Goal: Task Accomplishment & Management: Complete application form

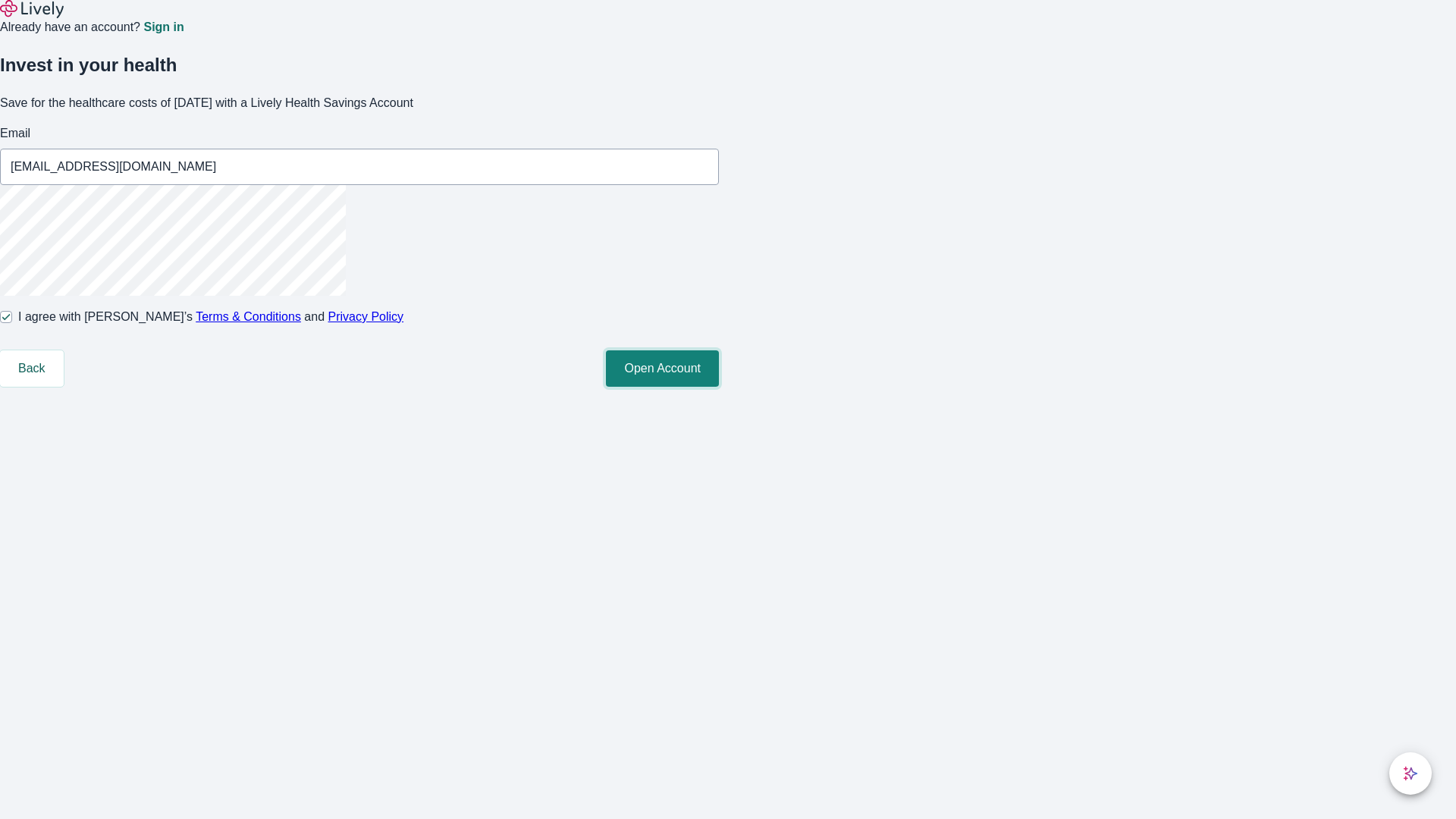
click at [719, 387] on button "Open Account" at bounding box center [662, 369] width 113 height 37
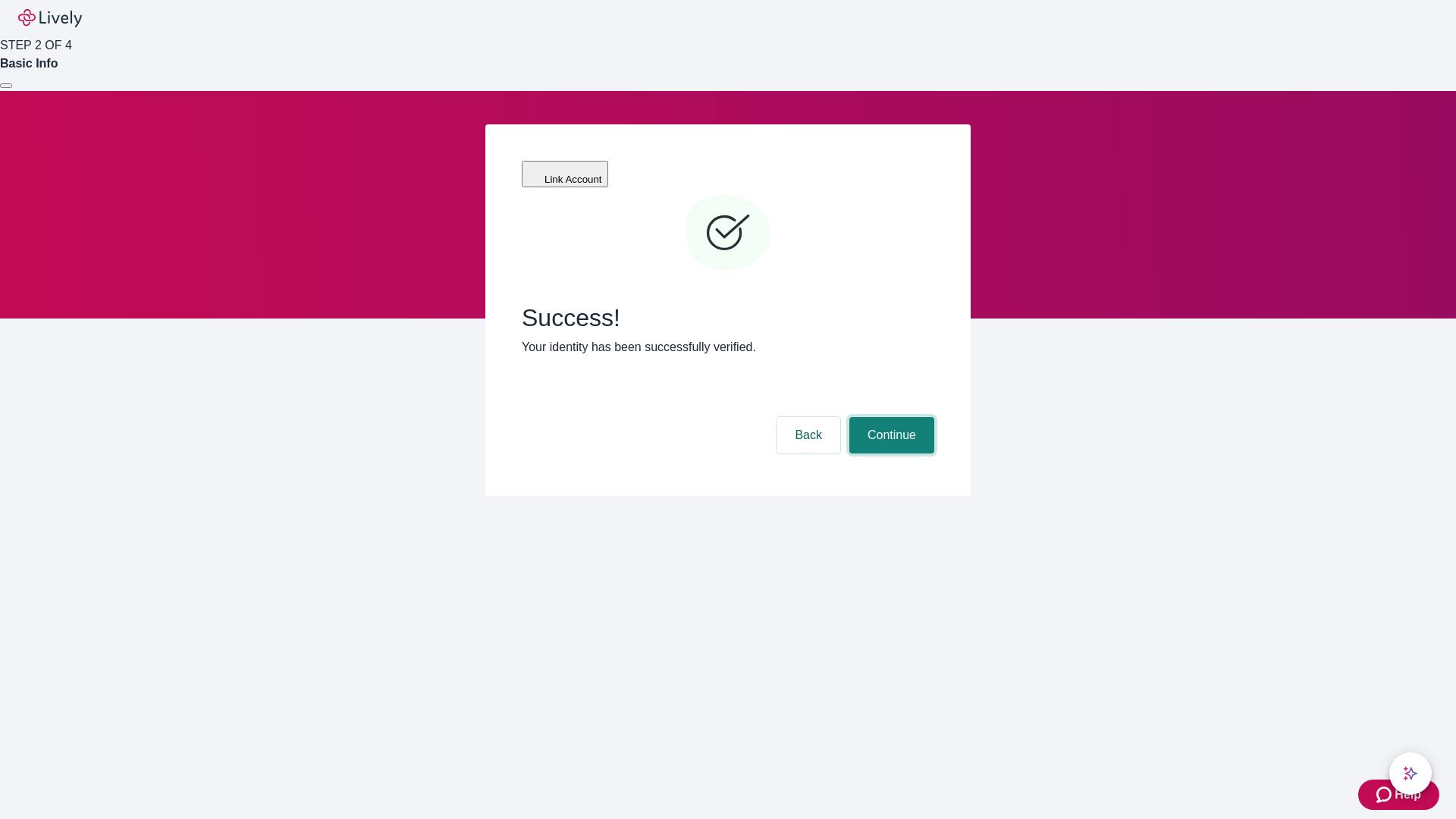
click at [890, 417] on button "Continue" at bounding box center [891, 435] width 85 height 37
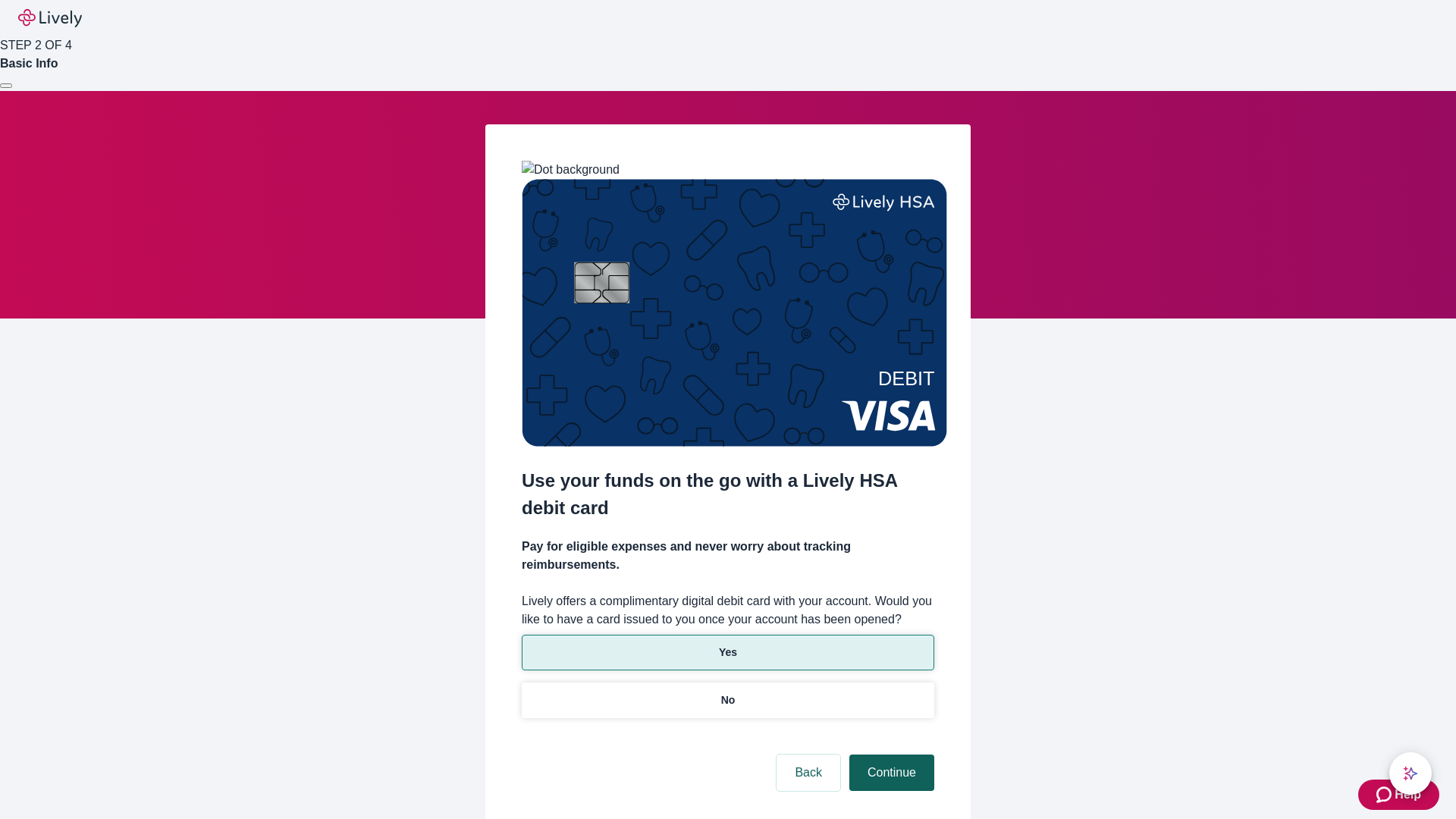
click at [727, 645] on p "Yes" at bounding box center [727, 653] width 18 height 16
click at [890, 754] on button "Continue" at bounding box center [891, 772] width 85 height 37
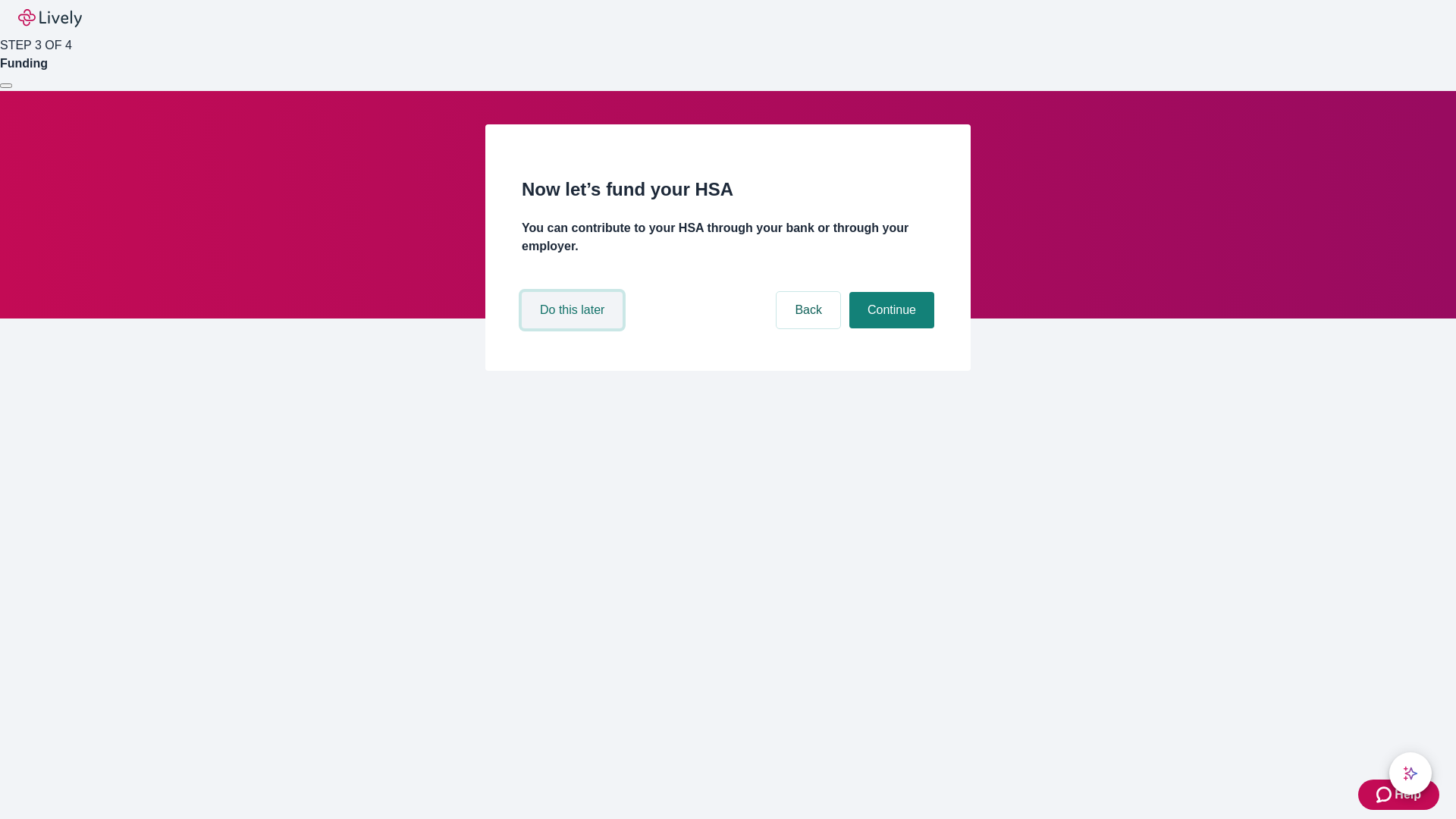
click at [574, 328] on button "Do this later" at bounding box center [572, 310] width 101 height 37
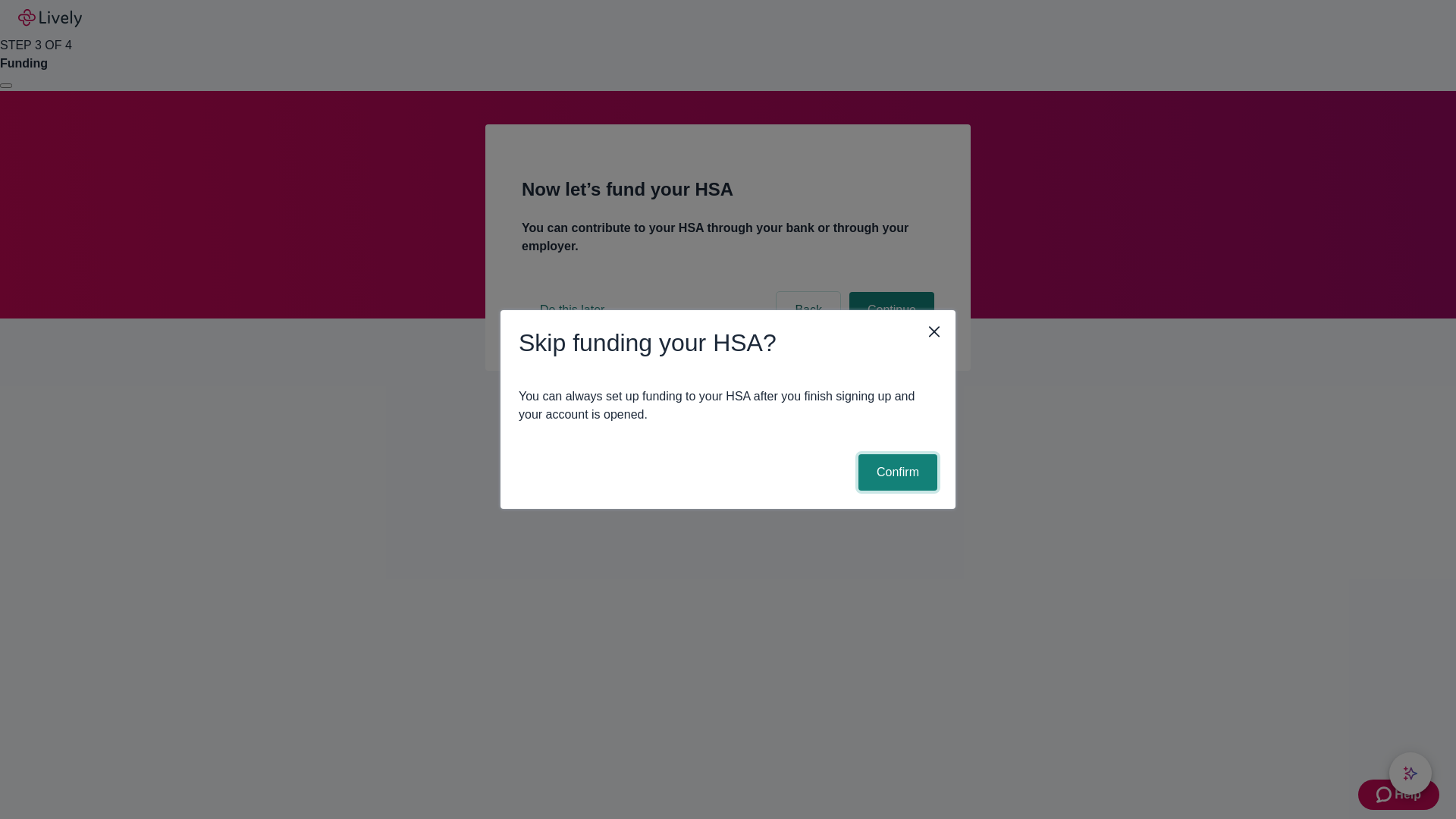
click at [896, 473] on button "Confirm" at bounding box center [898, 472] width 79 height 37
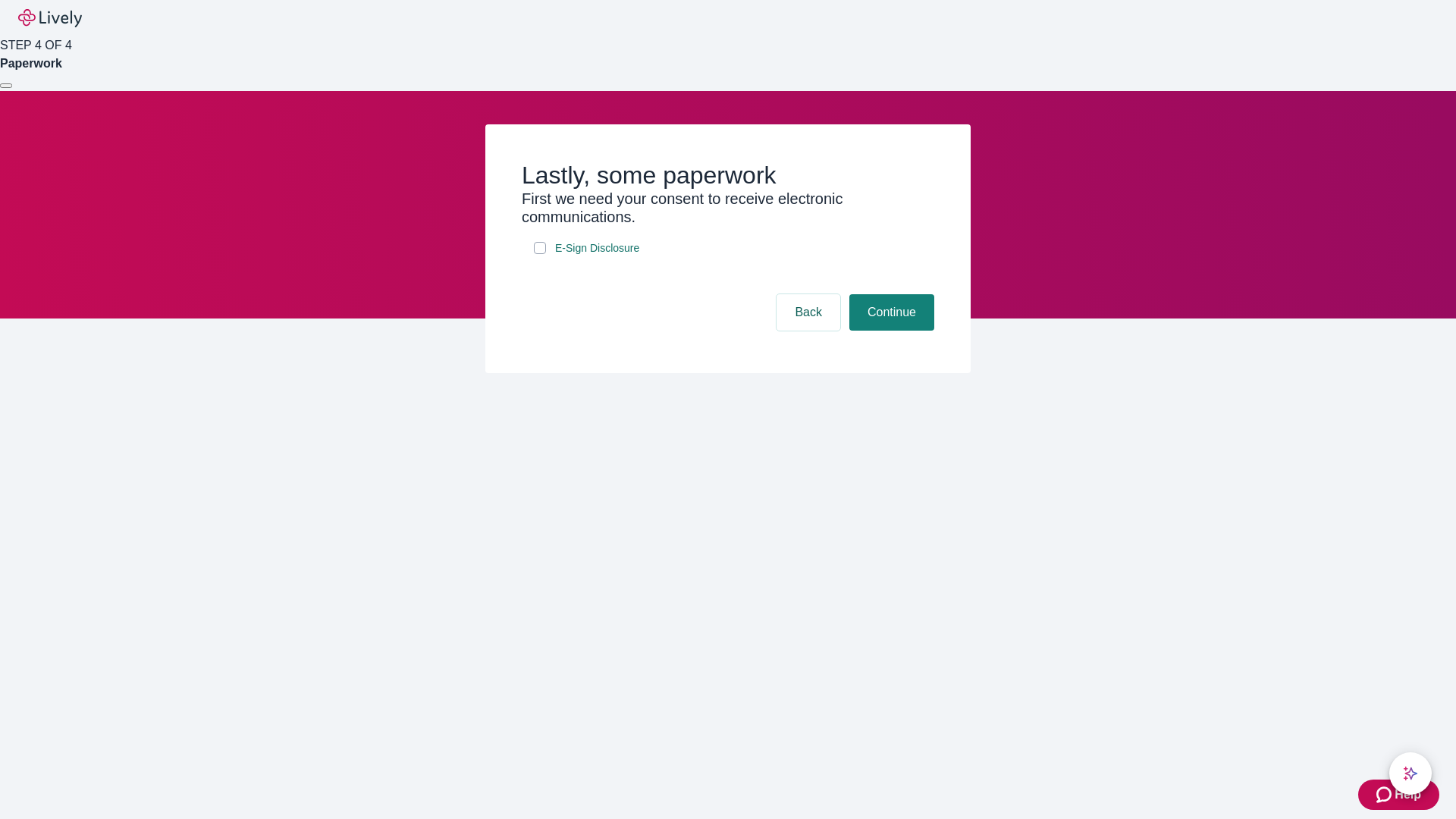
click at [540, 254] on input "E-Sign Disclosure" at bounding box center [541, 248] width 12 height 12
checkbox input "true"
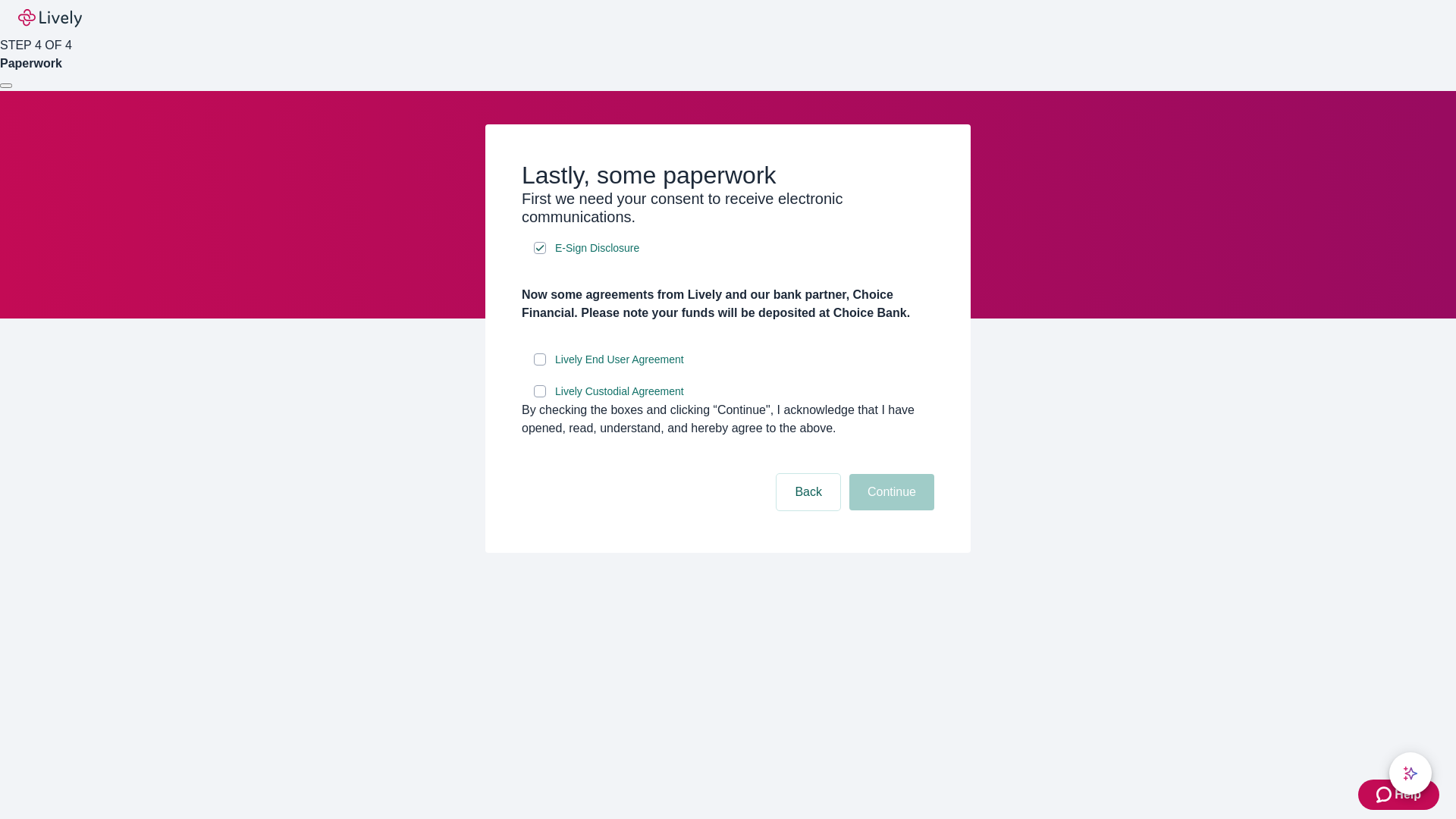
click at [540, 366] on input "Lively End User Agreement" at bounding box center [541, 359] width 12 height 12
checkbox input "true"
click at [540, 397] on input "Lively Custodial Agreement" at bounding box center [541, 391] width 12 height 12
checkbox input "true"
click at [890, 510] on button "Continue" at bounding box center [891, 492] width 85 height 37
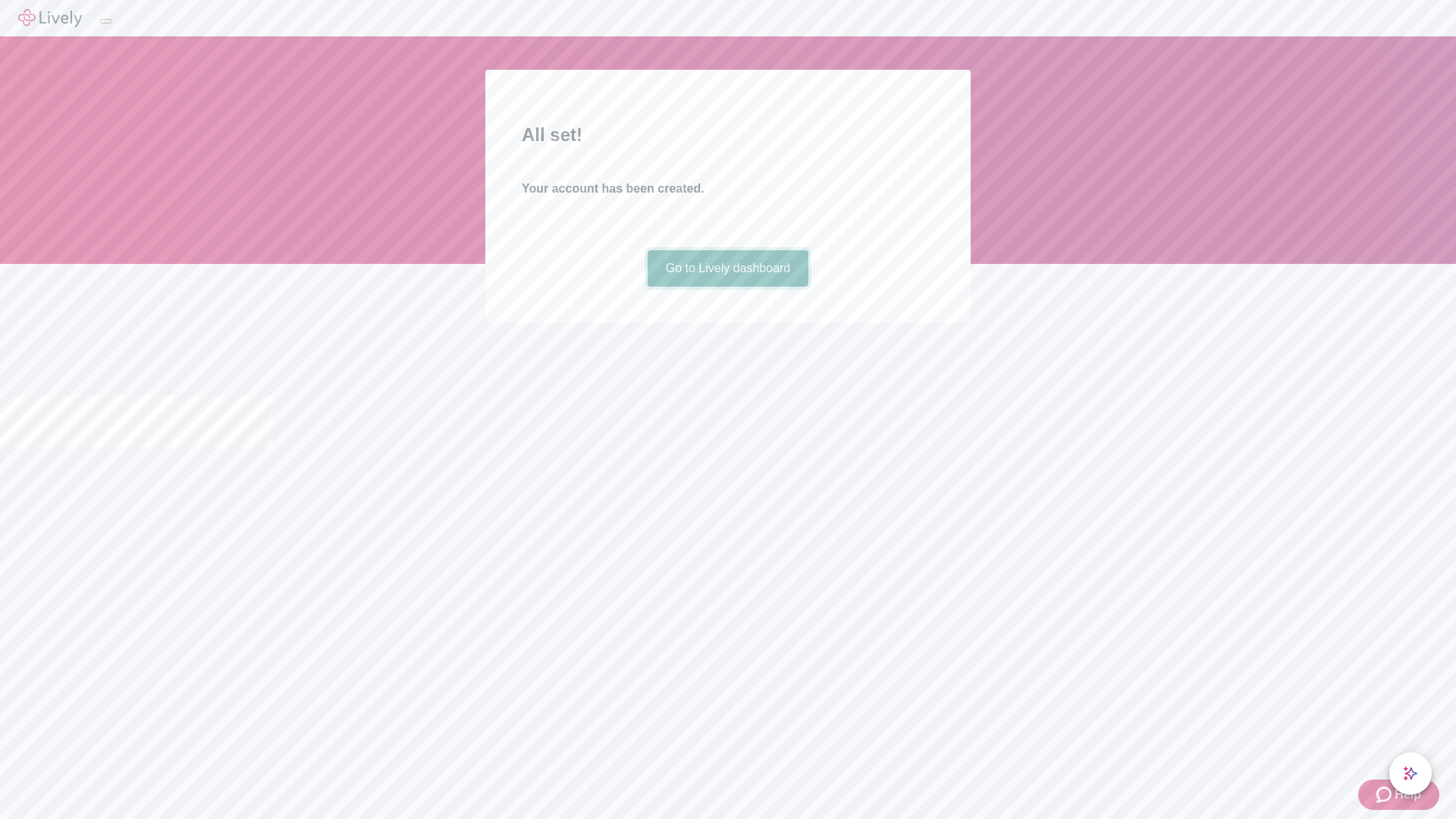
click at [727, 287] on link "Go to Lively dashboard" at bounding box center [729, 268] width 162 height 37
